Goal: Information Seeking & Learning: Learn about a topic

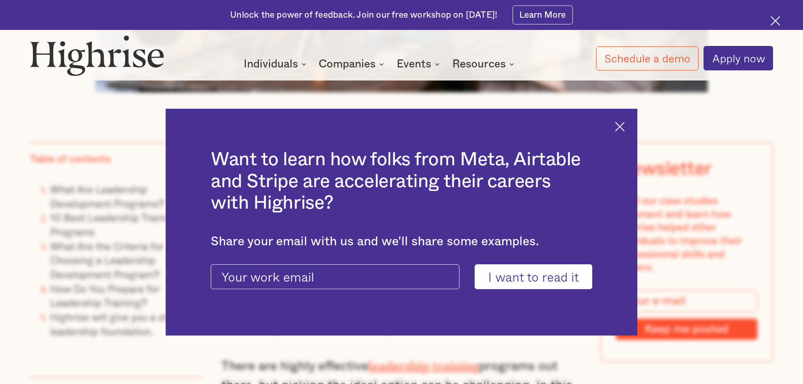
scroll to position [716, 0]
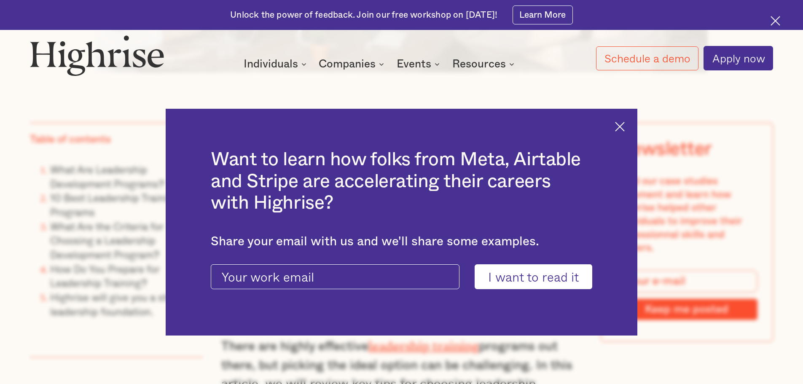
click at [620, 122] on img at bounding box center [620, 127] width 10 height 10
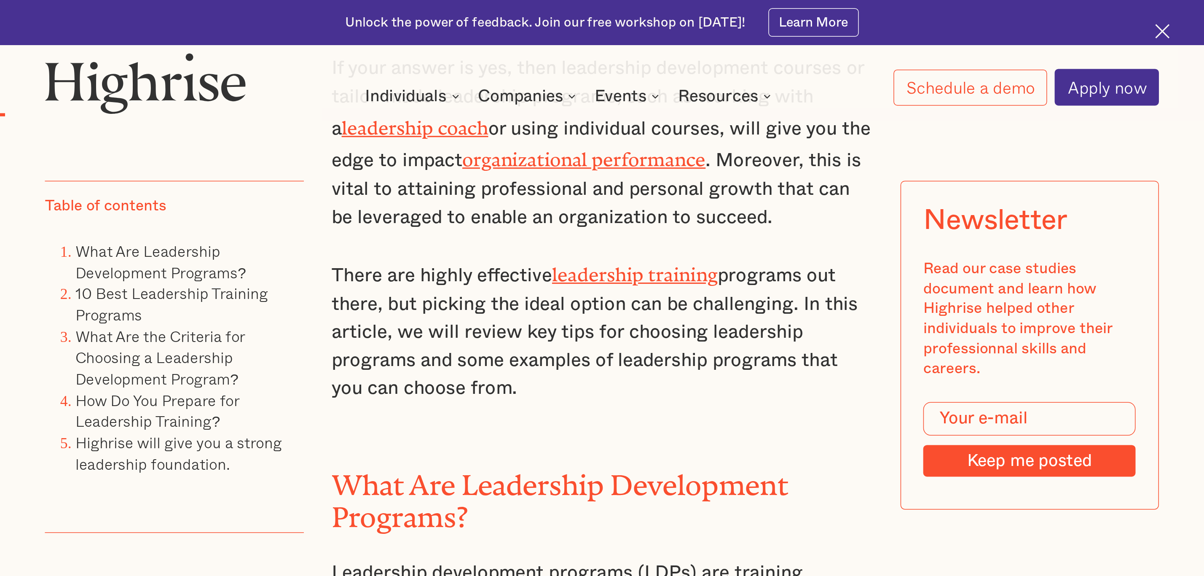
scroll to position [885, 0]
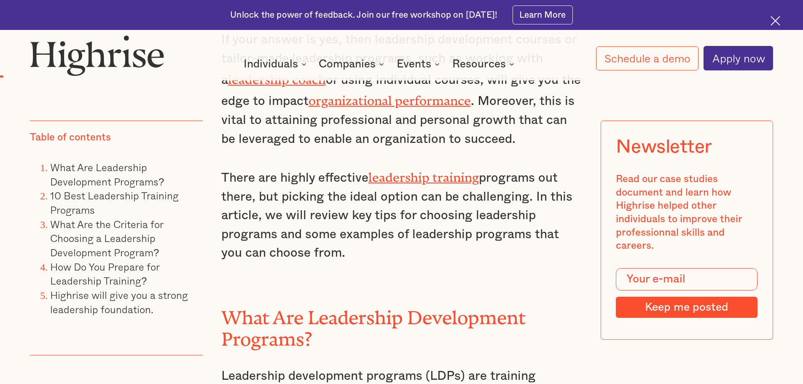
click at [455, 172] on link "leadership training" at bounding box center [423, 174] width 110 height 8
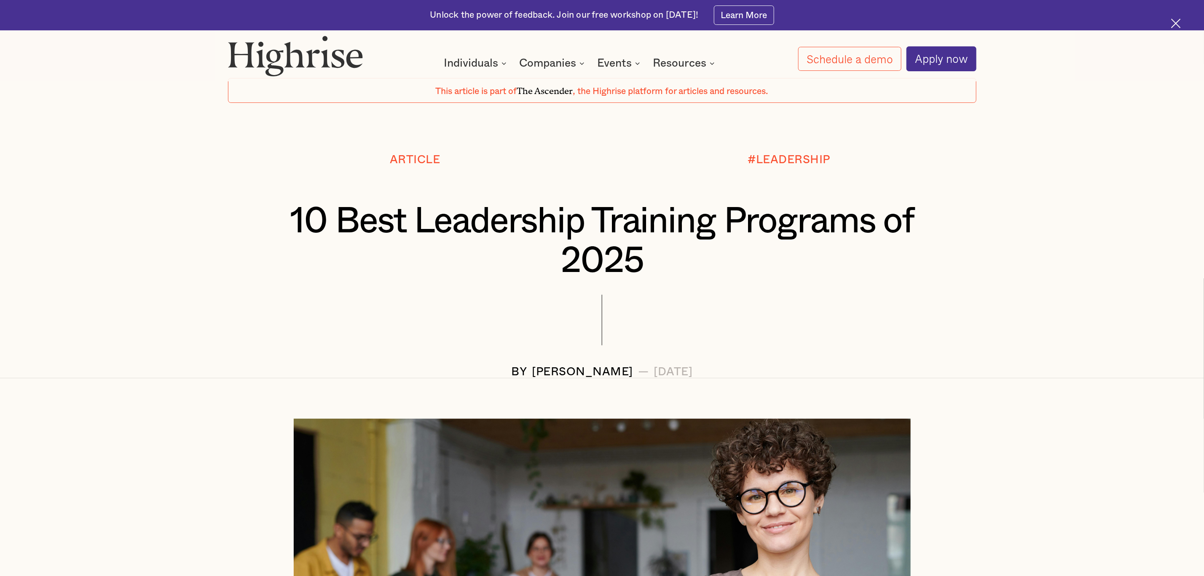
scroll to position [0, 0]
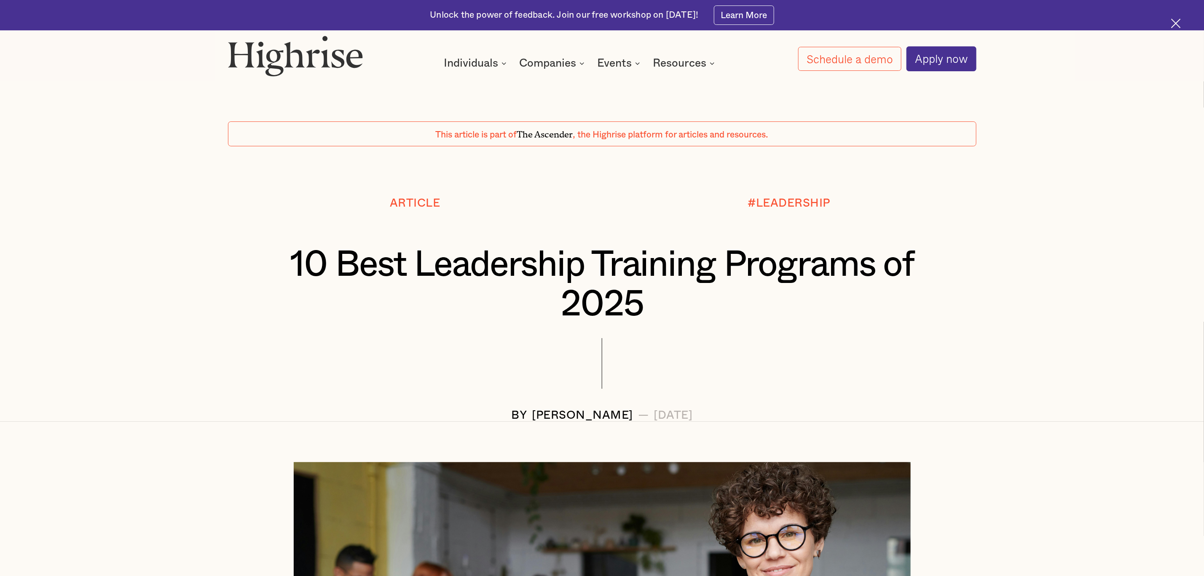
click at [802, 384] on div at bounding box center [602, 373] width 748 height 71
click at [301, 56] on img at bounding box center [295, 55] width 135 height 41
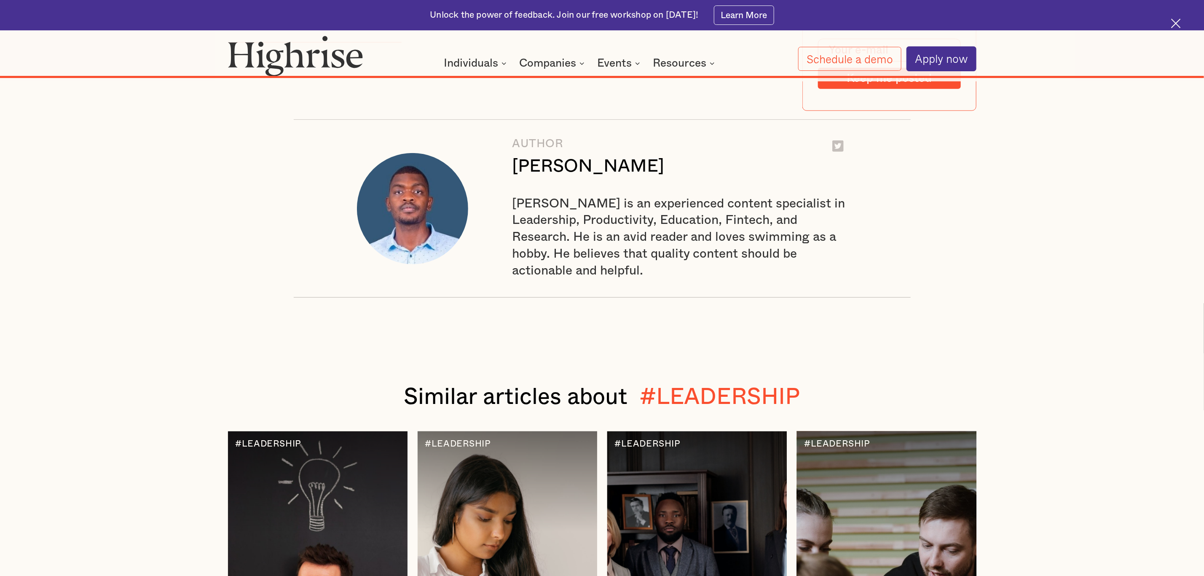
scroll to position [9979, 0]
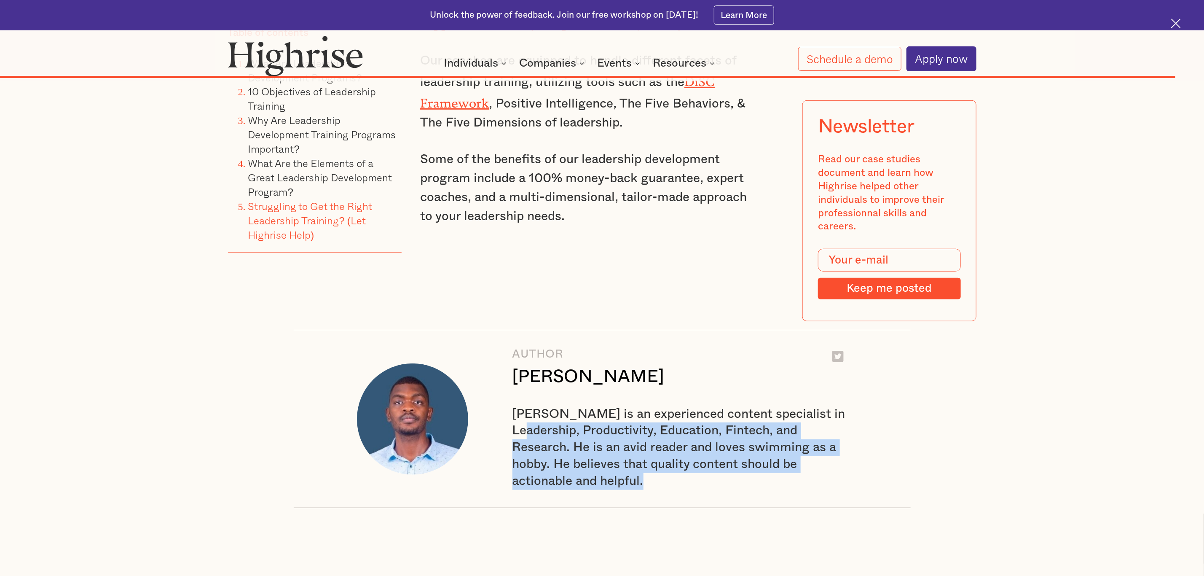
drag, startPoint x: 525, startPoint y: 214, endPoint x: 663, endPoint y: 271, distance: 149.6
click at [663, 384] on div "[PERSON_NAME] is an experienced content specialist in Leadership, Productivity,…" at bounding box center [679, 448] width 335 height 84
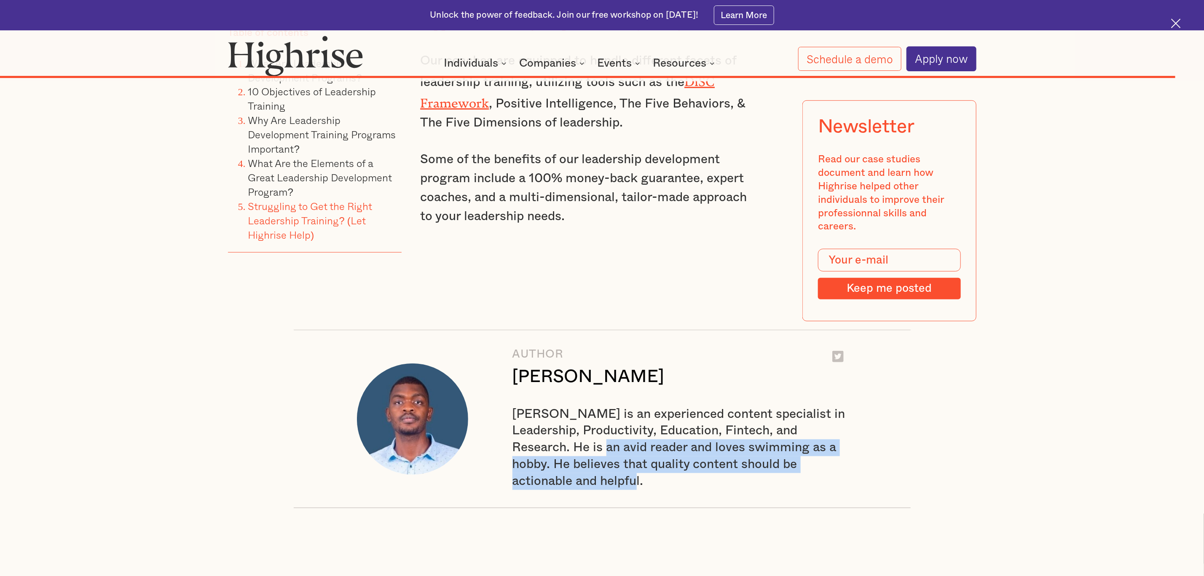
drag, startPoint x: 626, startPoint y: 263, endPoint x: 604, endPoint y: 241, distance: 31.0
click at [604, 384] on div "[PERSON_NAME] is an experienced content specialist in Leadership, Productivity,…" at bounding box center [679, 448] width 335 height 84
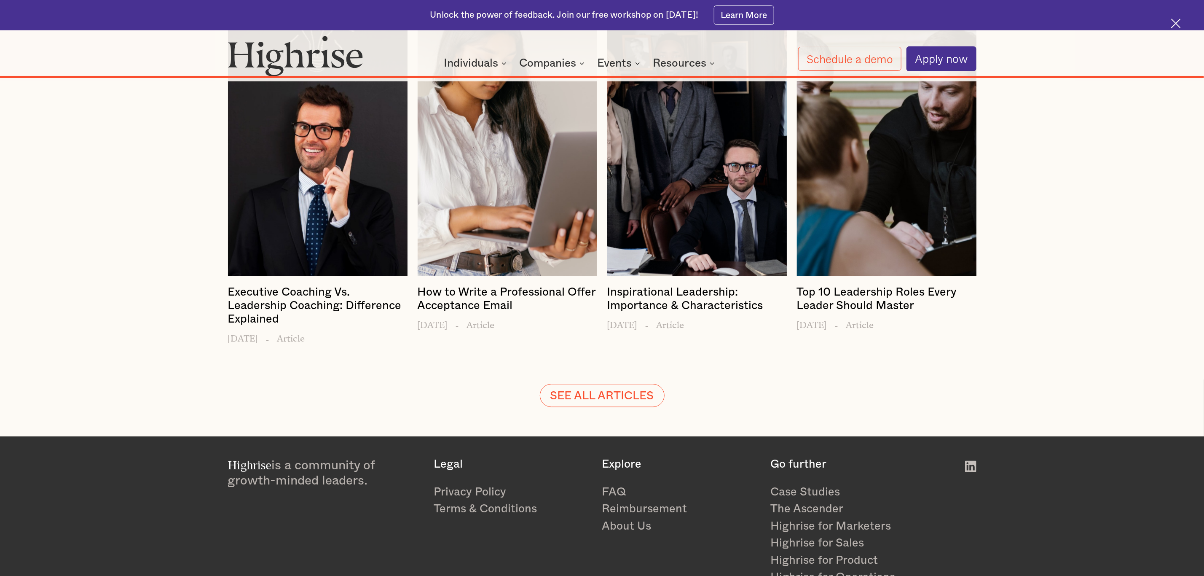
scroll to position [10651, 0]
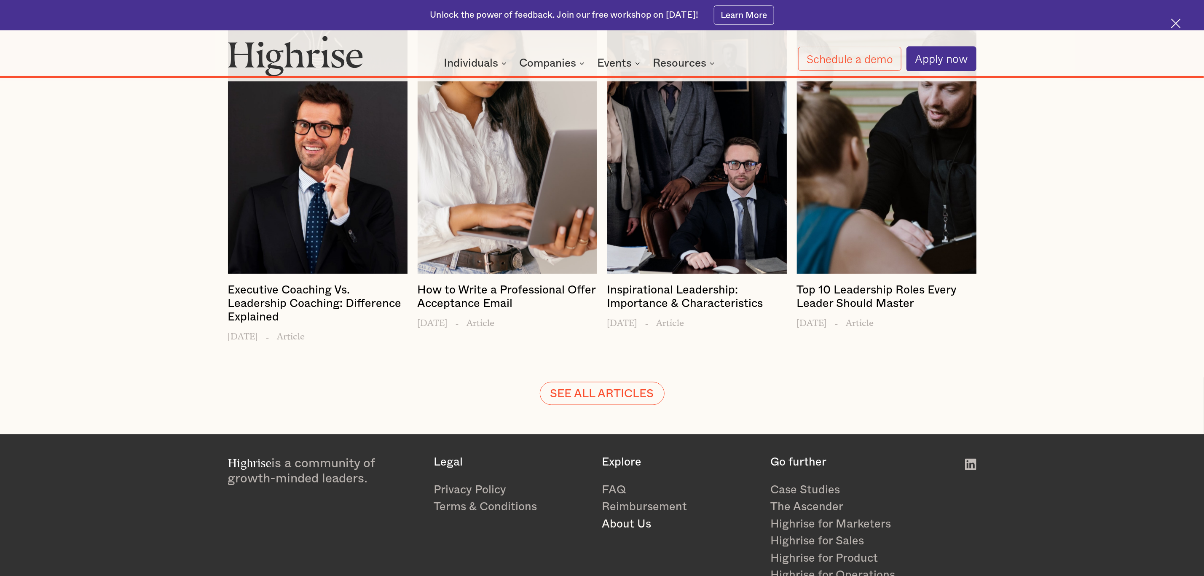
click at [630, 384] on link "About Us" at bounding box center [677, 524] width 150 height 17
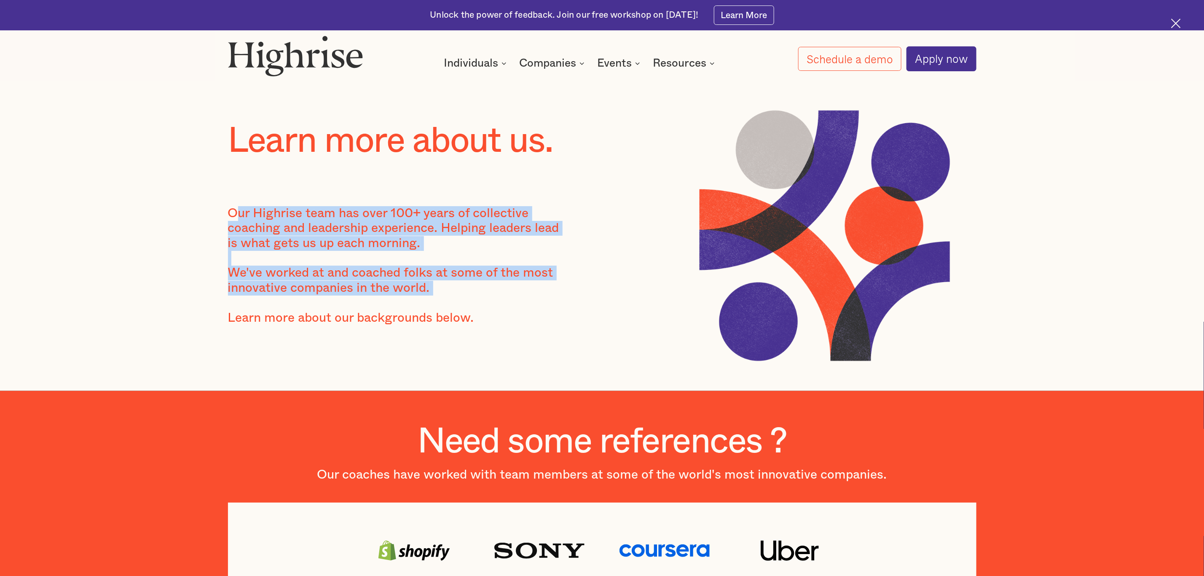
drag, startPoint x: 310, startPoint y: 229, endPoint x: 495, endPoint y: 312, distance: 202.4
click at [494, 311] on div "Our Highrise team has over 100+ years of collective coaching and leadership exp…" at bounding box center [400, 273] width 344 height 134
click at [495, 312] on div "Our Highrise team has over 100+ years of collective coaching and leadership exp…" at bounding box center [400, 273] width 344 height 134
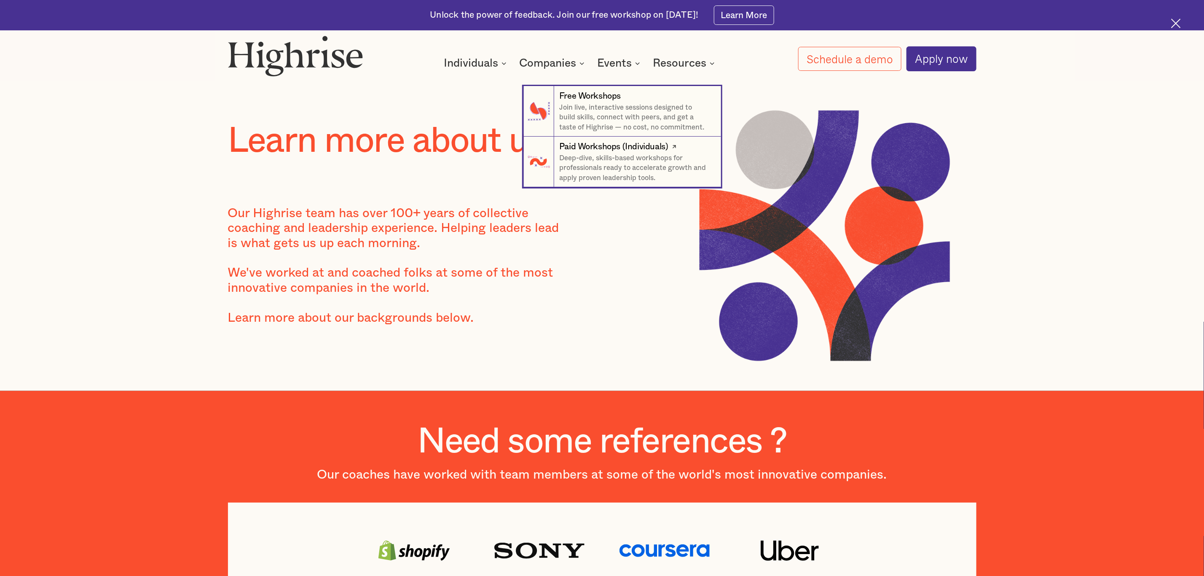
click at [628, 151] on div "Paid Workshops (Individuals)" at bounding box center [613, 147] width 109 height 12
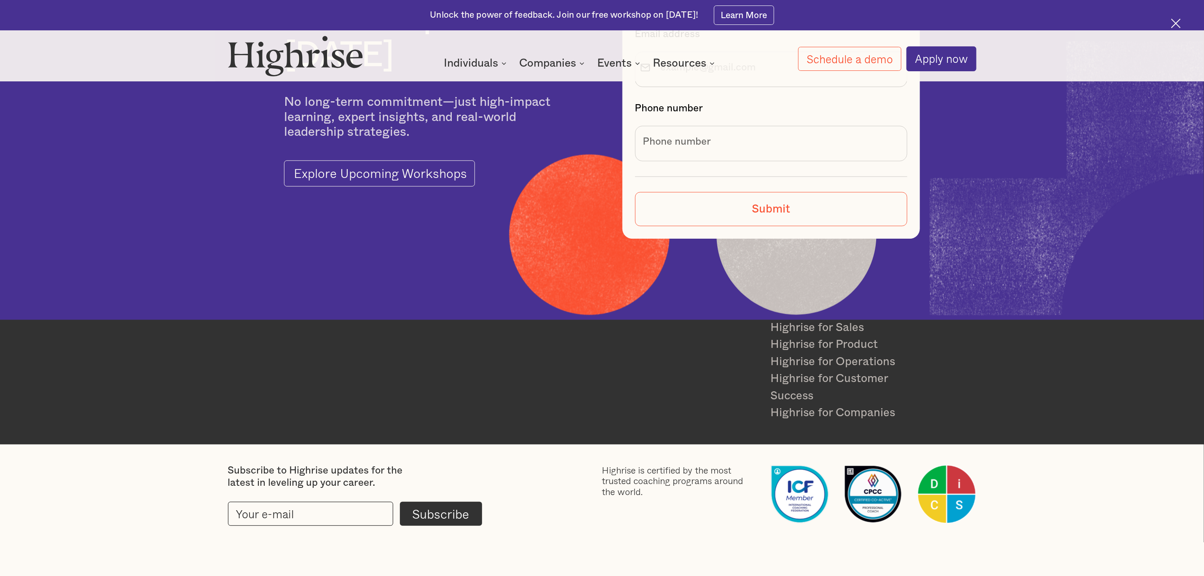
scroll to position [3954, 0]
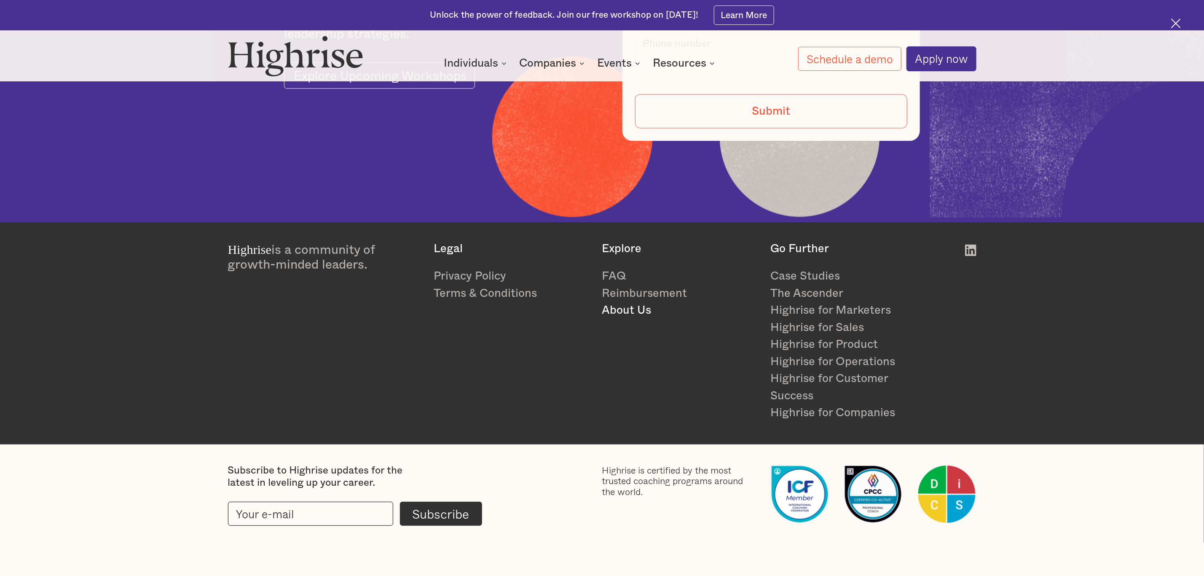
click at [622, 314] on link "About Us" at bounding box center [677, 310] width 150 height 17
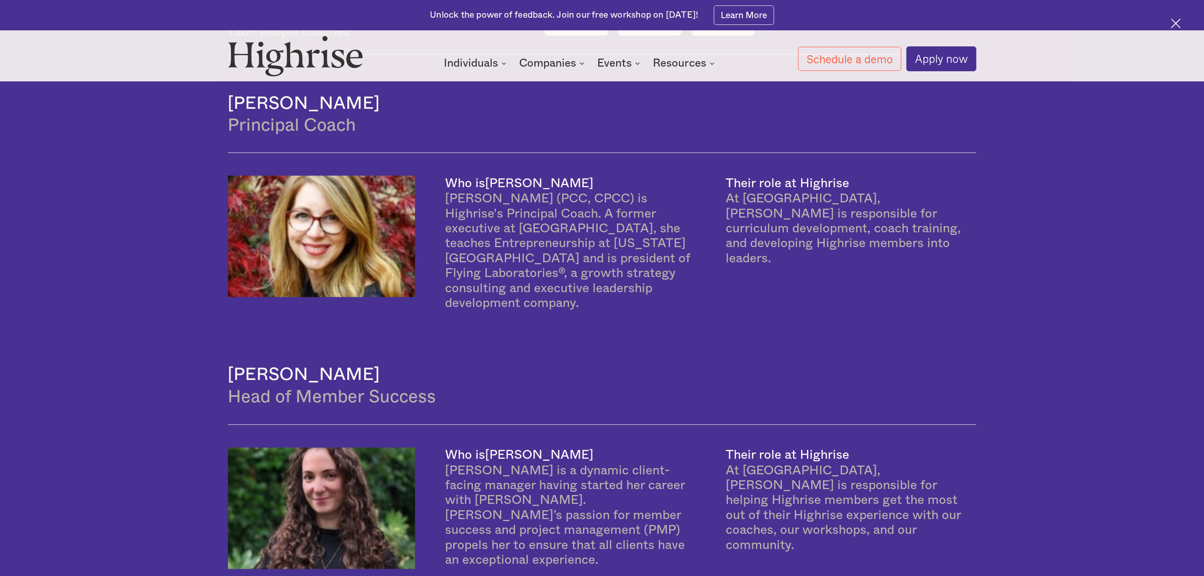
scroll to position [632, 0]
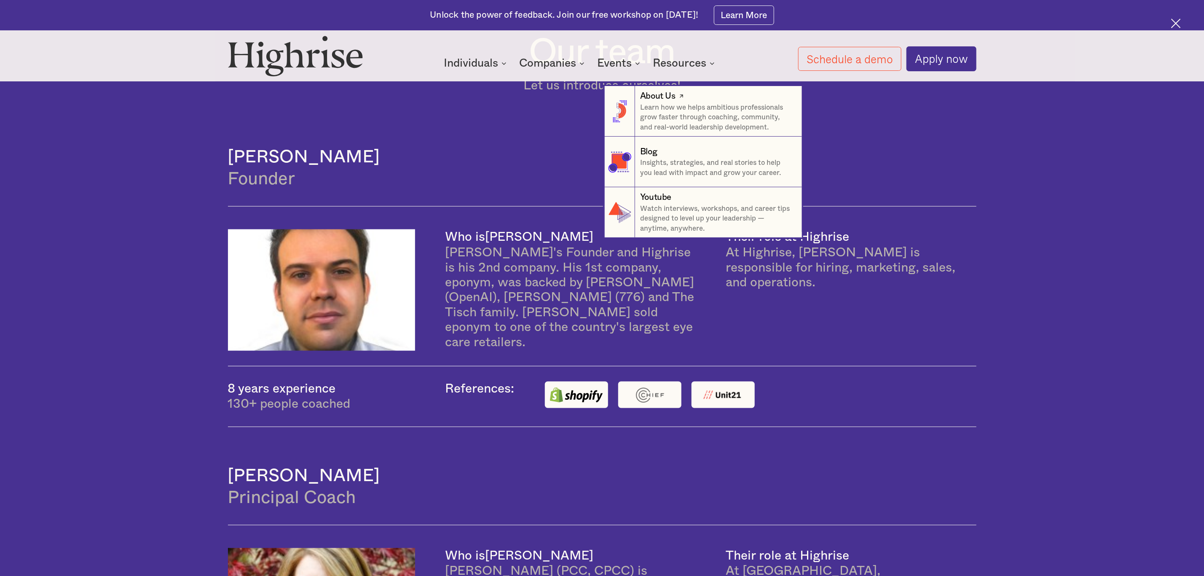
click at [679, 91] on icon at bounding box center [681, 96] width 8 height 10
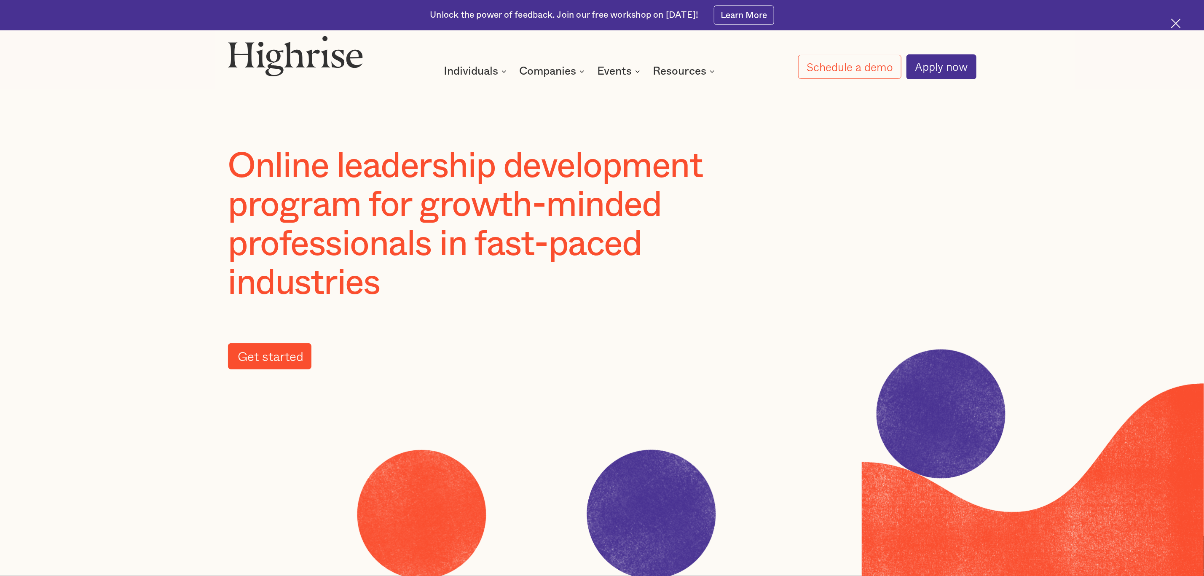
click at [257, 357] on link "Get started" at bounding box center [270, 356] width 84 height 27
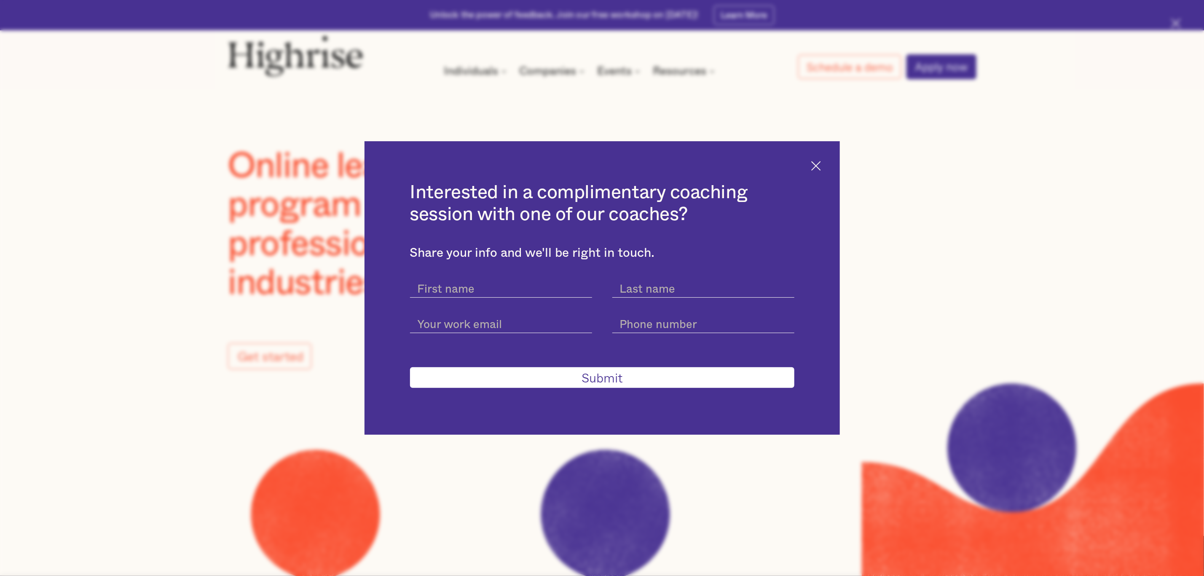
click at [816, 169] on img at bounding box center [816, 166] width 10 height 10
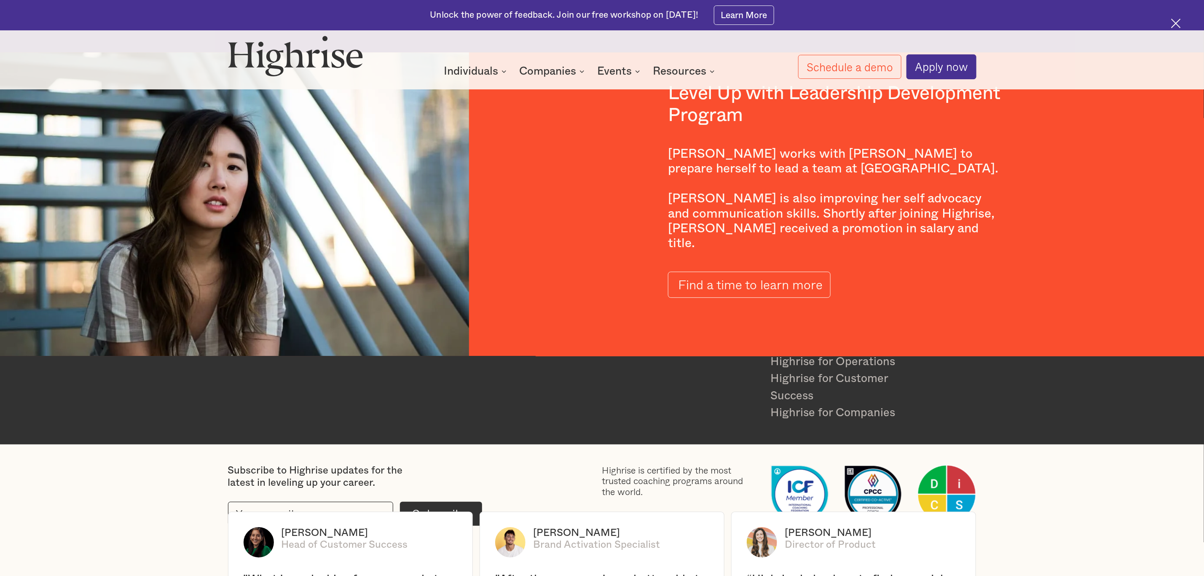
scroll to position [1548, 0]
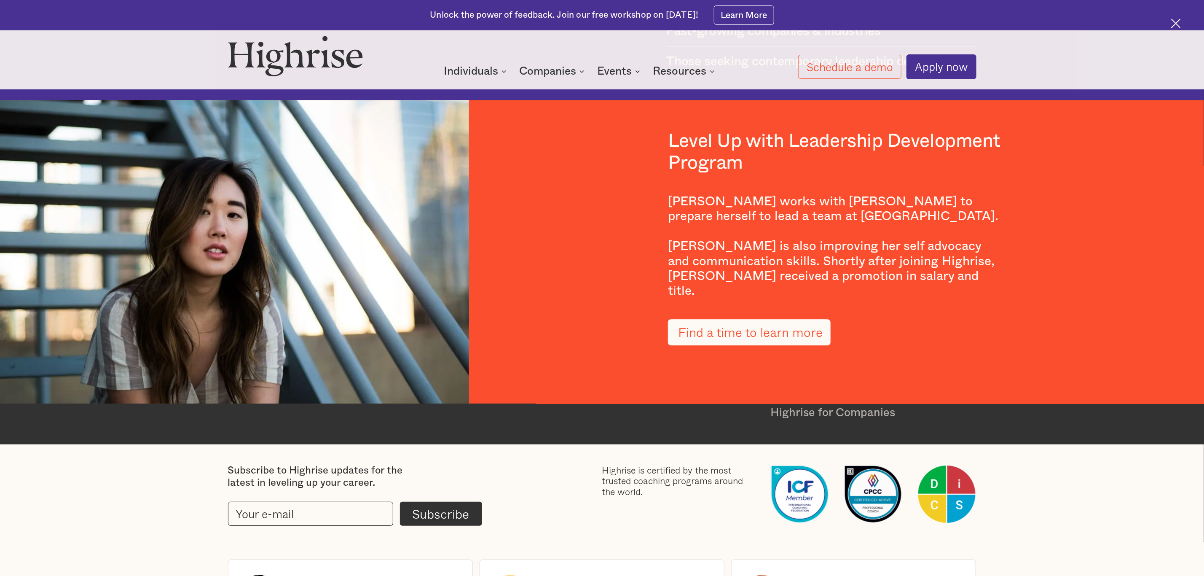
click at [738, 319] on link "Find a time to learn more" at bounding box center [749, 332] width 163 height 27
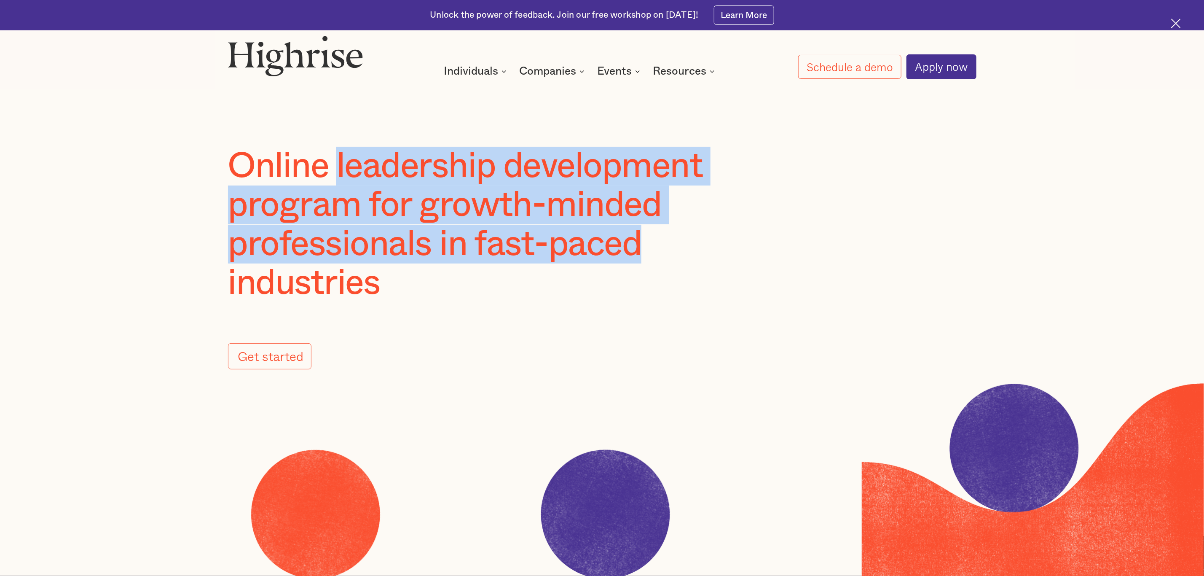
drag, startPoint x: 338, startPoint y: 182, endPoint x: 720, endPoint y: 268, distance: 391.9
click at [718, 266] on h1 "Online leadership development program for growth-minded professionals in fast-p…" at bounding box center [501, 225] width 546 height 156
click at [690, 287] on h1 "Online leadership development program for growth-minded professionals in fast-p…" at bounding box center [501, 225] width 546 height 156
